Goal: Find contact information: Find contact information

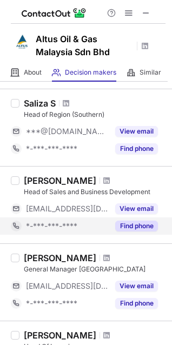
scroll to position [270, 0]
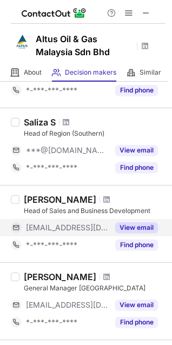
click at [129, 223] on button "View email" at bounding box center [136, 227] width 43 height 11
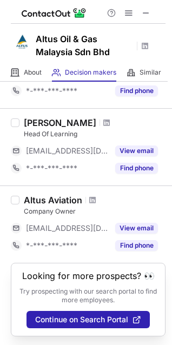
scroll to position [512, 0]
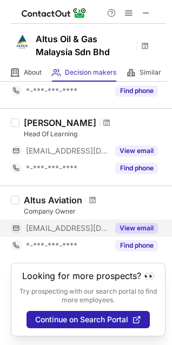
click at [129, 223] on button "View email" at bounding box center [136, 228] width 43 height 11
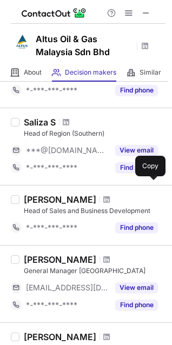
scroll to position [325, 0]
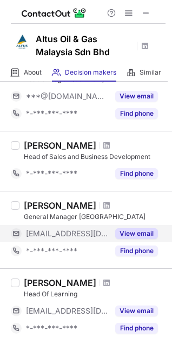
click at [134, 234] on button "View email" at bounding box center [136, 233] width 43 height 11
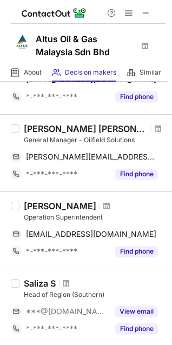
scroll to position [108, 0]
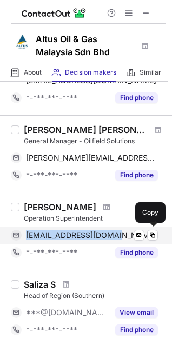
drag, startPoint x: 124, startPoint y: 233, endPoint x: 22, endPoint y: 236, distance: 102.3
click at [22, 236] on div "zedszorg@yahoo.com.my Send email Copy" at bounding box center [84, 235] width 147 height 17
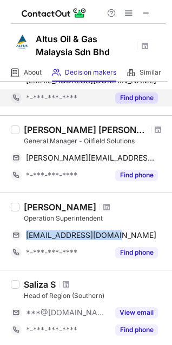
copy div "zedszorg@yahoo.com.my"
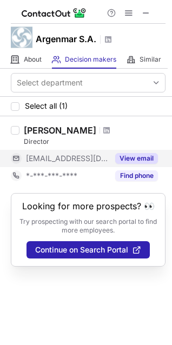
click at [140, 163] on button "View email" at bounding box center [136, 158] width 43 height 11
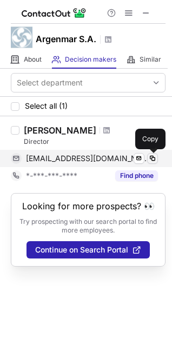
click at [152, 157] on span at bounding box center [152, 158] width 9 height 9
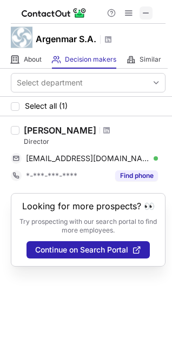
click at [142, 12] on span at bounding box center [146, 13] width 9 height 9
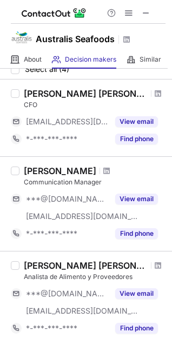
scroll to position [54, 0]
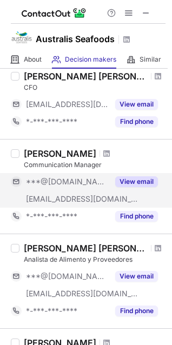
click at [134, 182] on button "View email" at bounding box center [136, 181] width 43 height 11
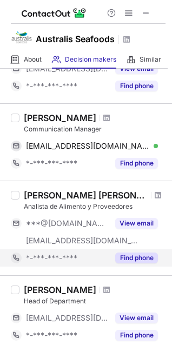
scroll to position [108, 0]
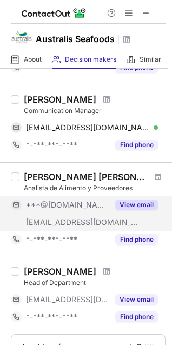
click at [136, 201] on button "View email" at bounding box center [136, 205] width 43 height 11
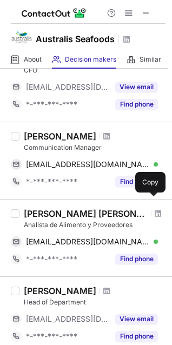
scroll to position [54, 0]
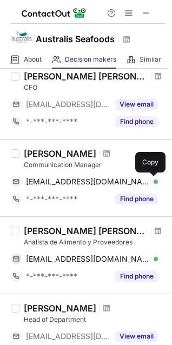
drag, startPoint x: 154, startPoint y: 180, endPoint x: 58, endPoint y: 211, distance: 100.6
click at [154, 180] on span at bounding box center [152, 181] width 9 height 9
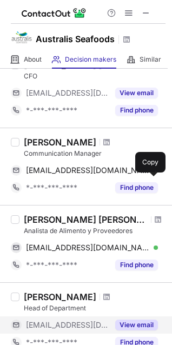
scroll to position [64, 0]
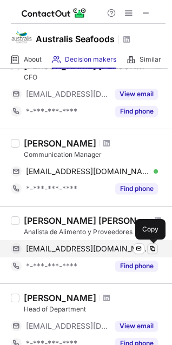
click at [149, 246] on span at bounding box center [152, 248] width 9 height 9
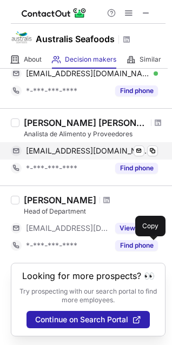
scroll to position [118, 0]
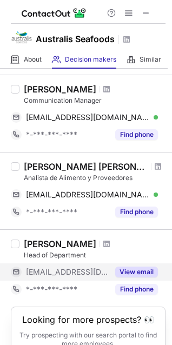
click at [146, 270] on button "View email" at bounding box center [136, 272] width 43 height 11
